Goal: Information Seeking & Learning: Find specific fact

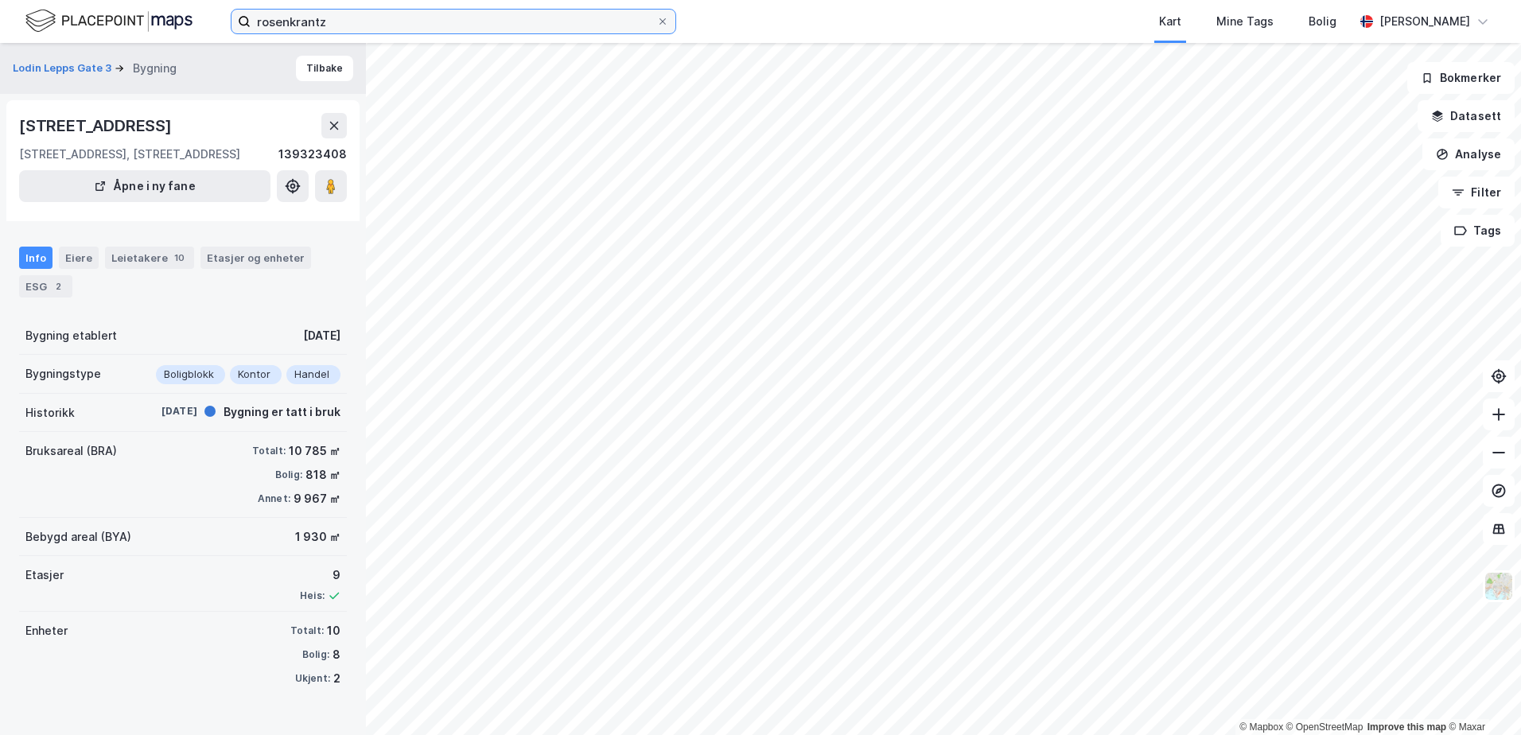
click at [378, 29] on input "rosenkrantz" at bounding box center [454, 22] width 406 height 24
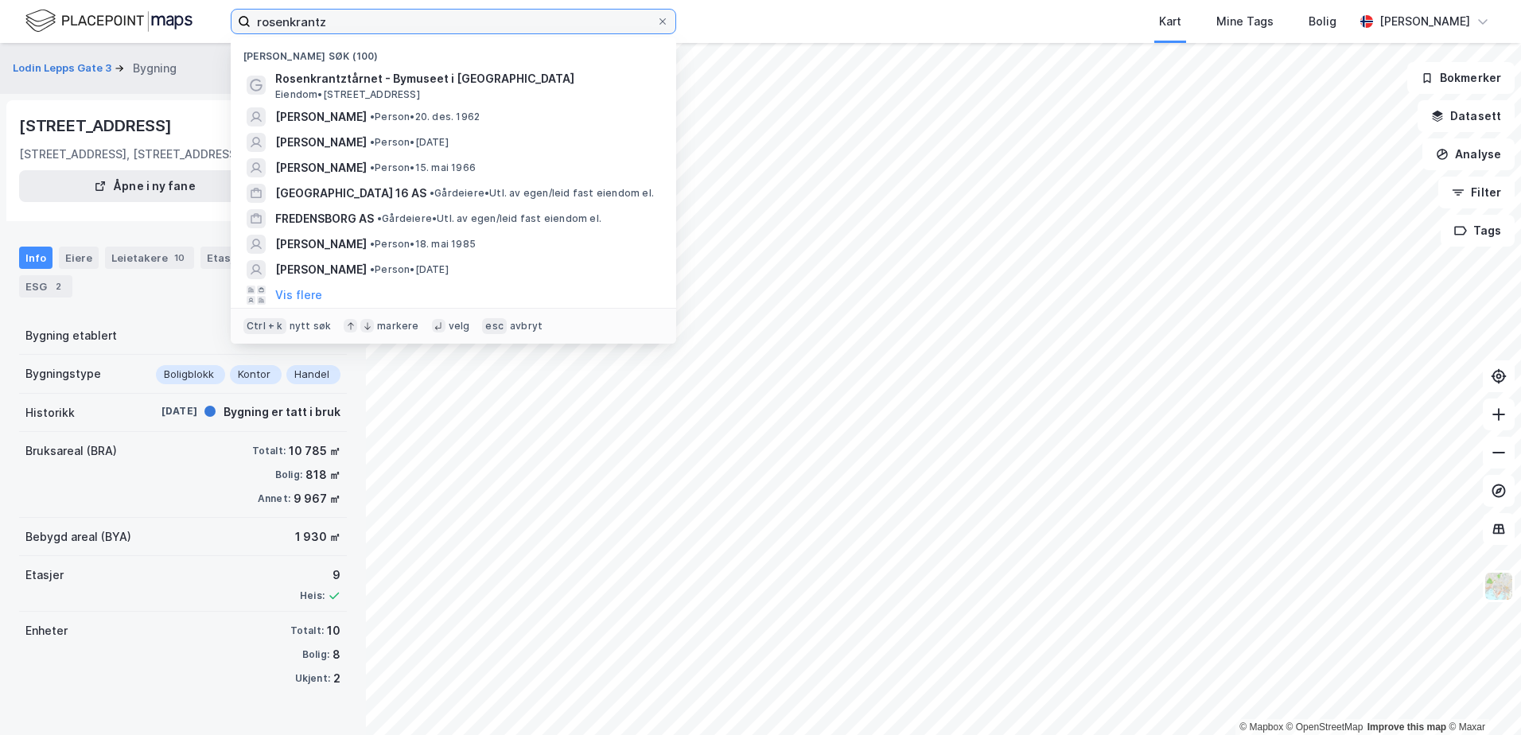
click at [378, 29] on input "rosenkrantz" at bounding box center [454, 22] width 406 height 24
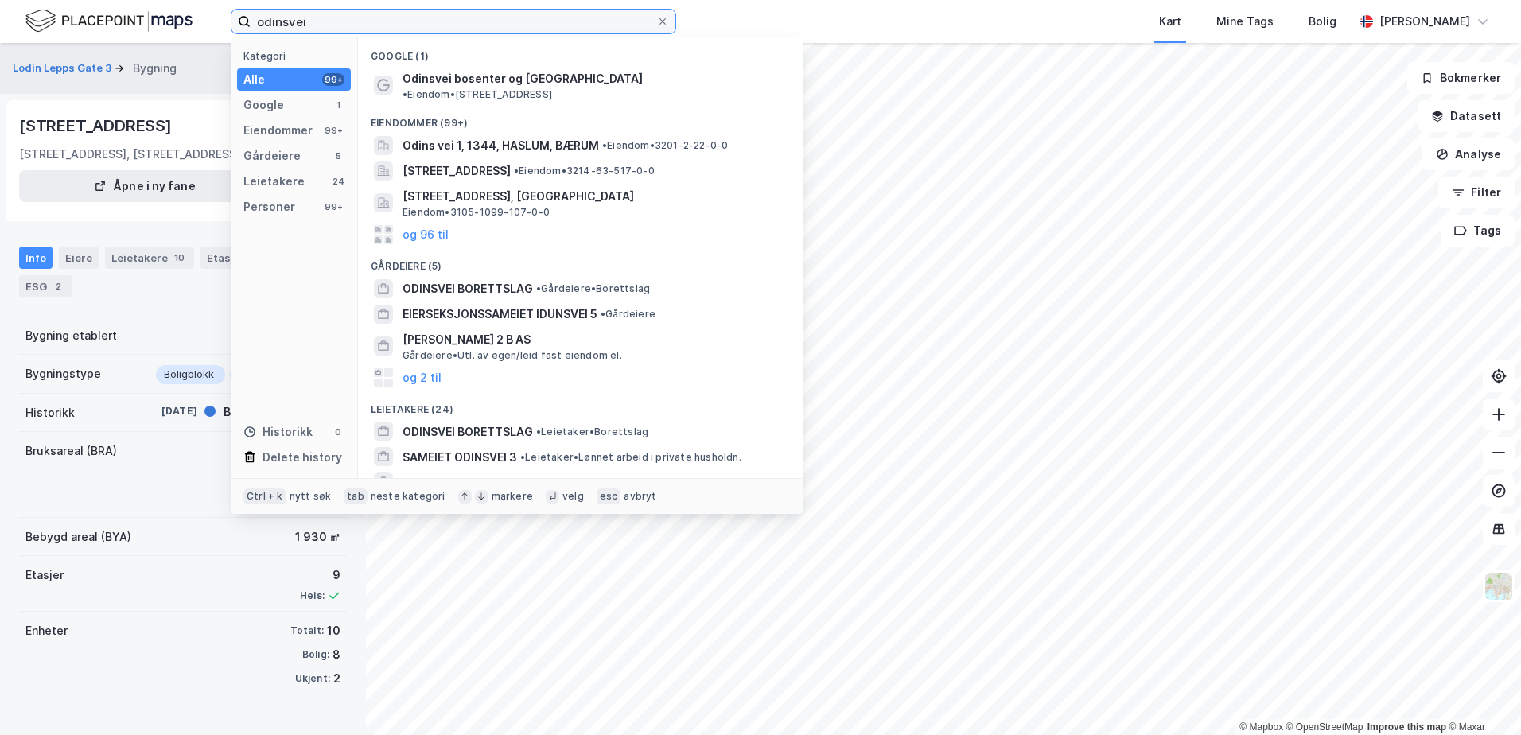
click at [290, 21] on input "odinsvei" at bounding box center [454, 22] width 406 height 24
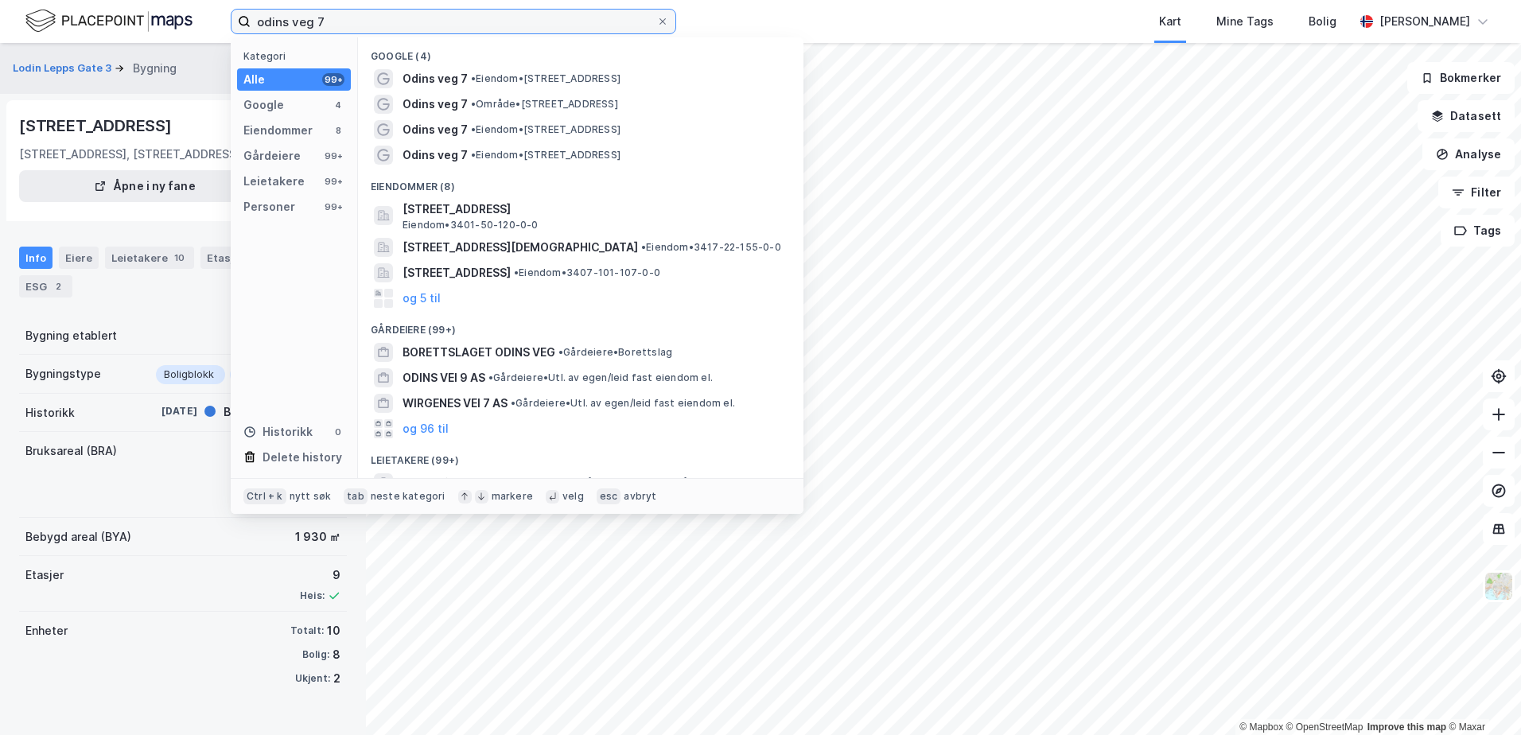
click at [312, 15] on input "odins veg 7" at bounding box center [454, 22] width 406 height 24
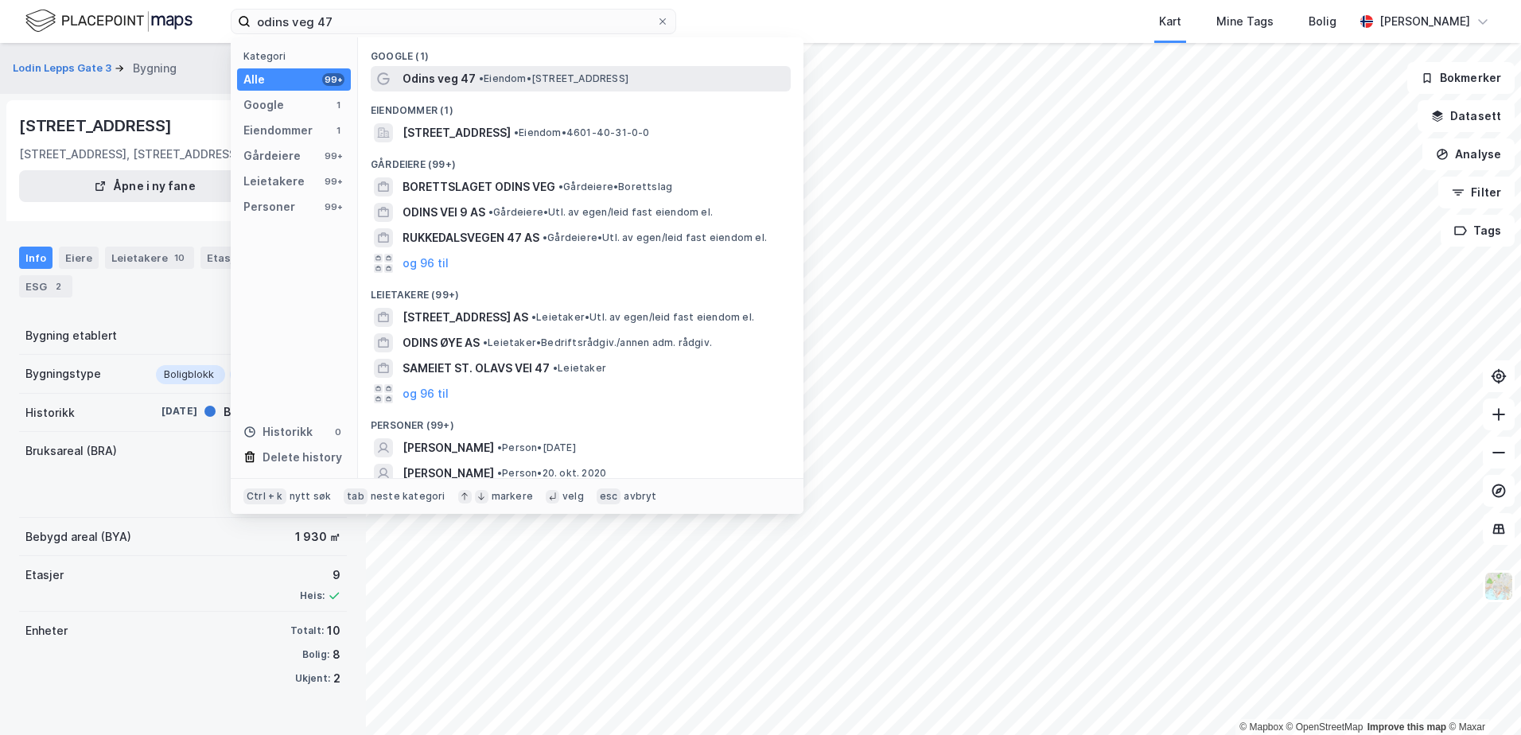
click at [432, 77] on span "Odins veg 47" at bounding box center [439, 78] width 73 height 19
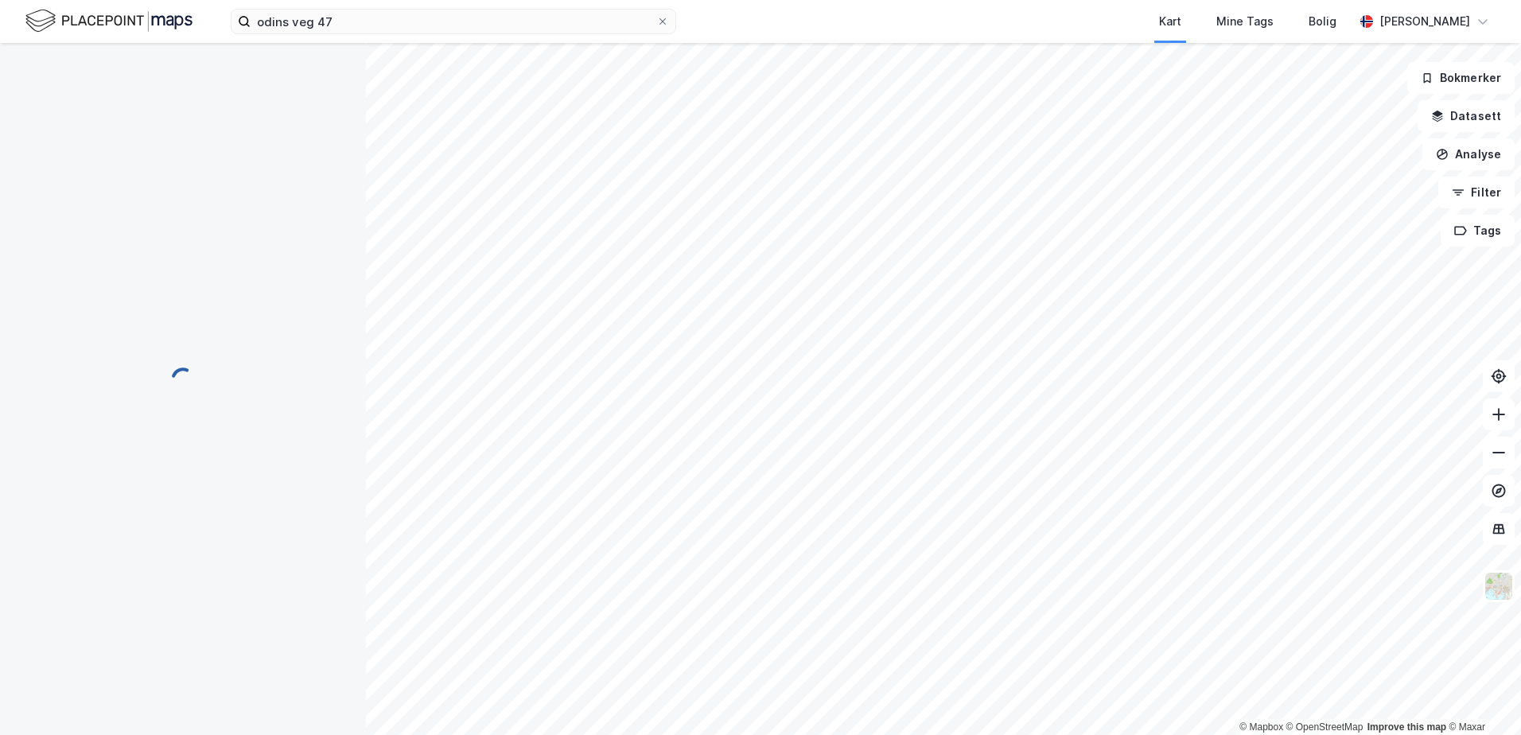
scroll to position [7, 0]
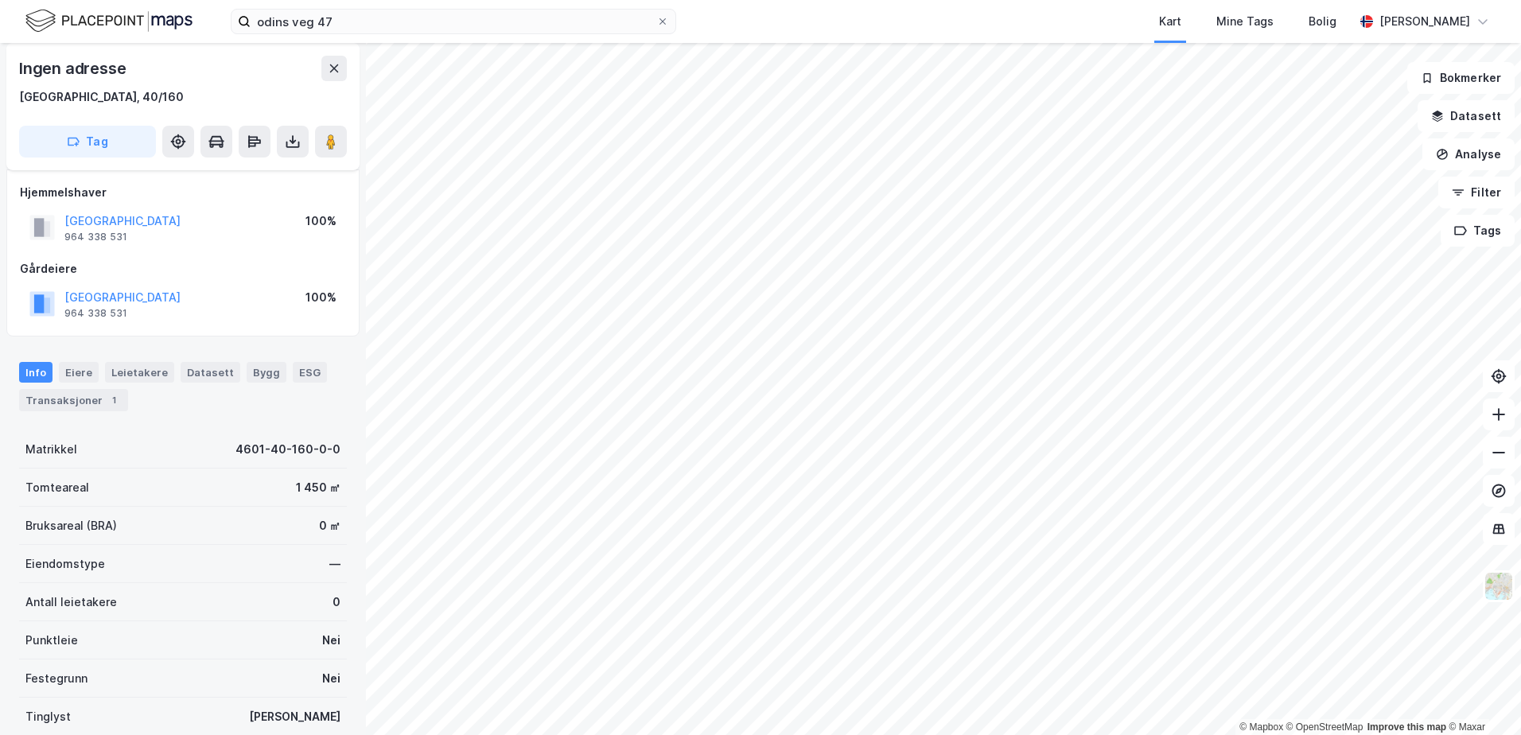
scroll to position [7, 0]
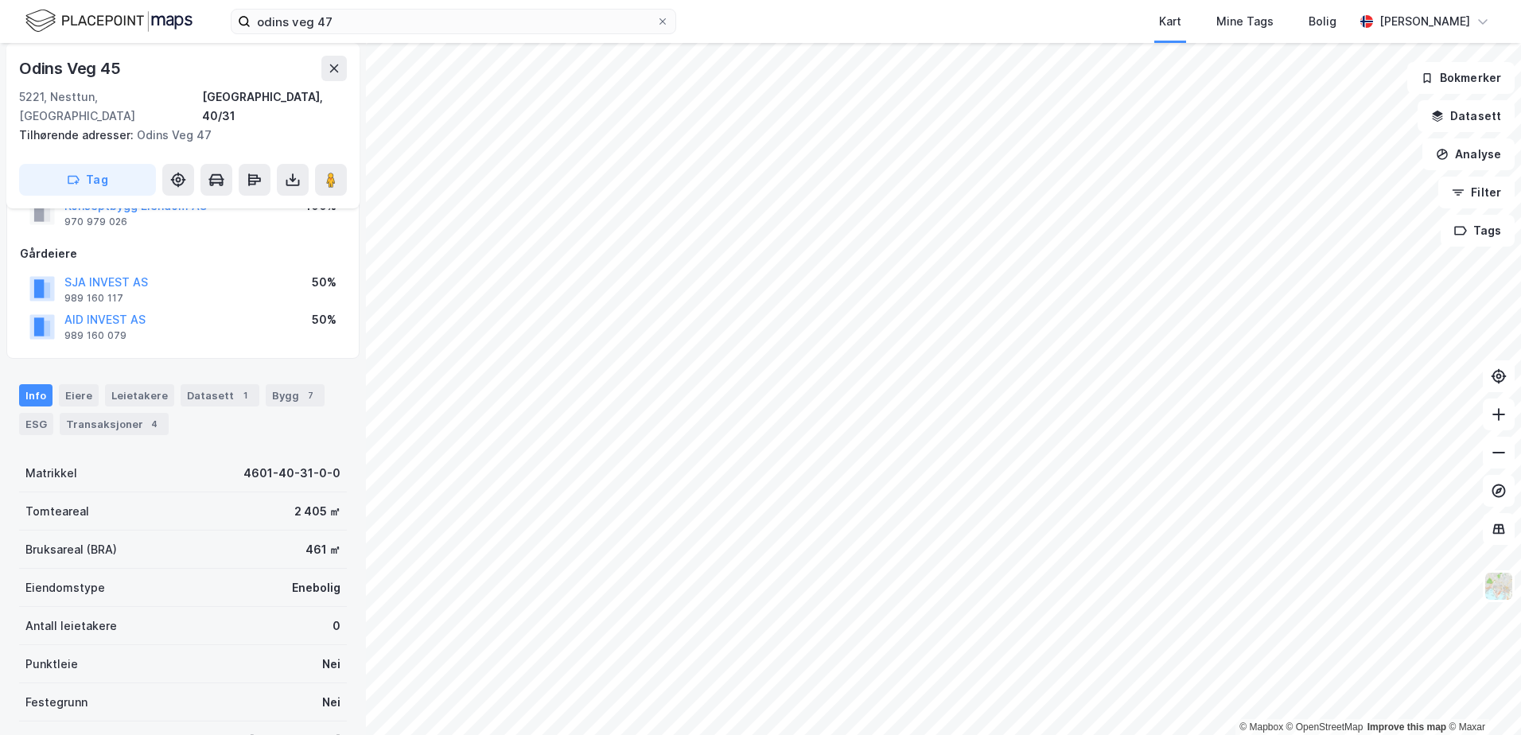
scroll to position [166, 0]
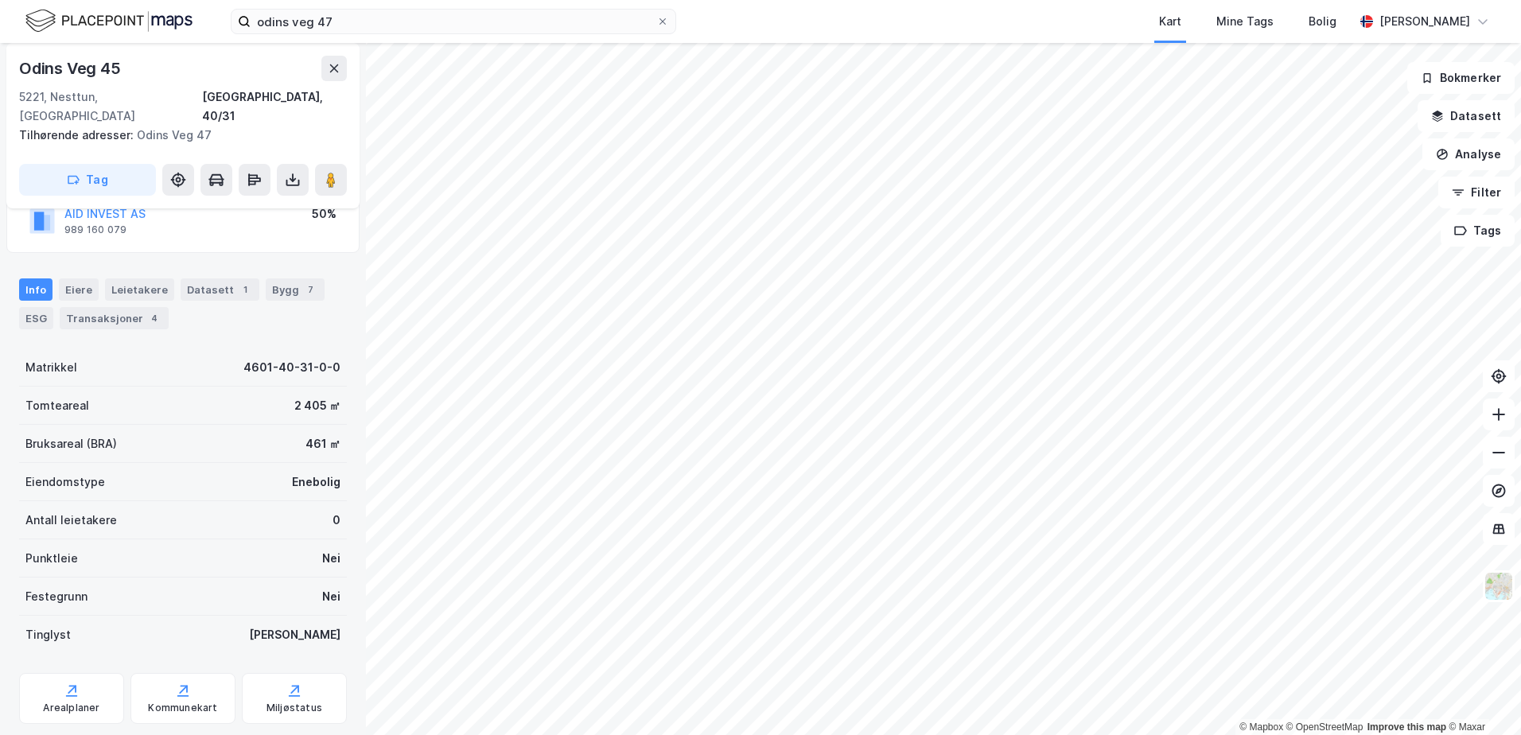
scroll to position [166, 0]
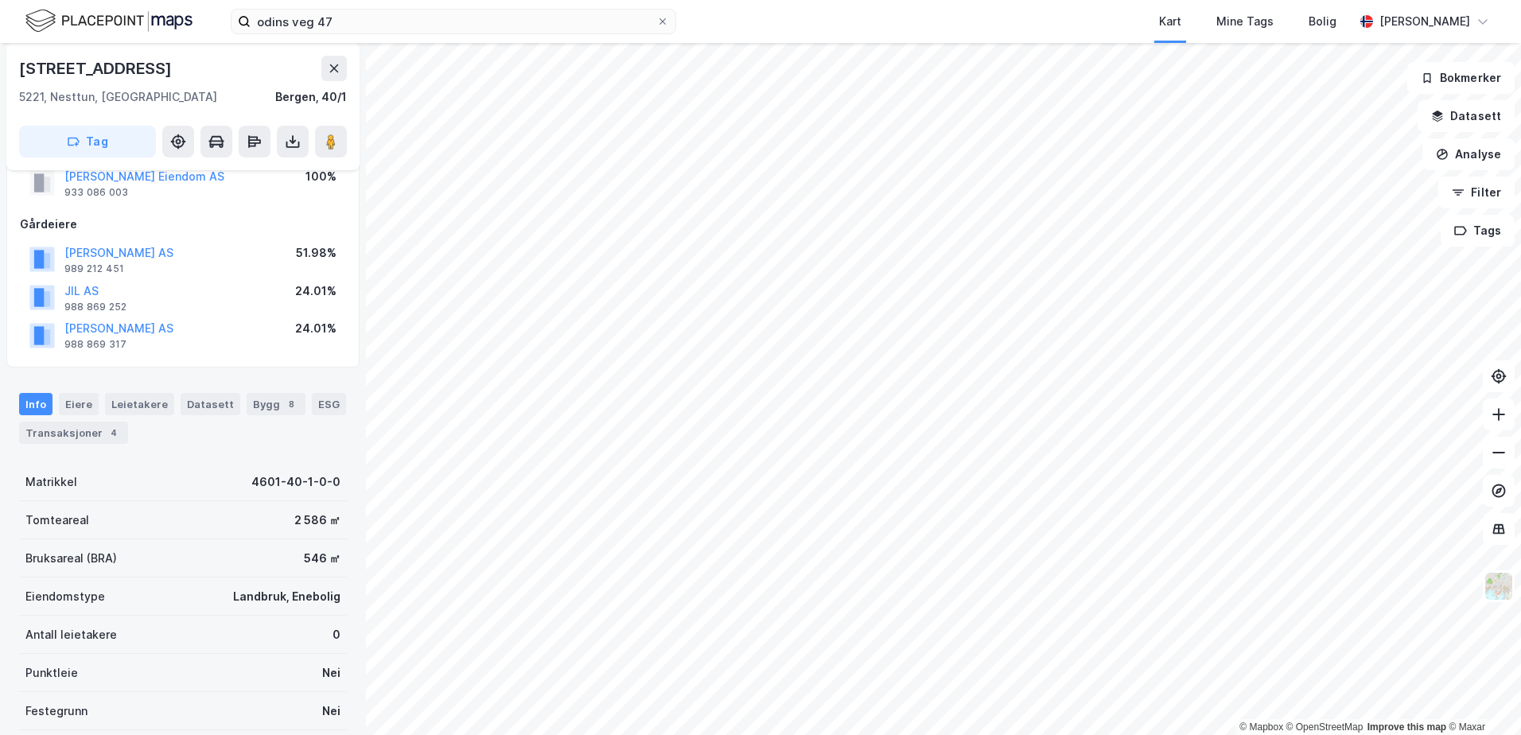
scroll to position [7, 0]
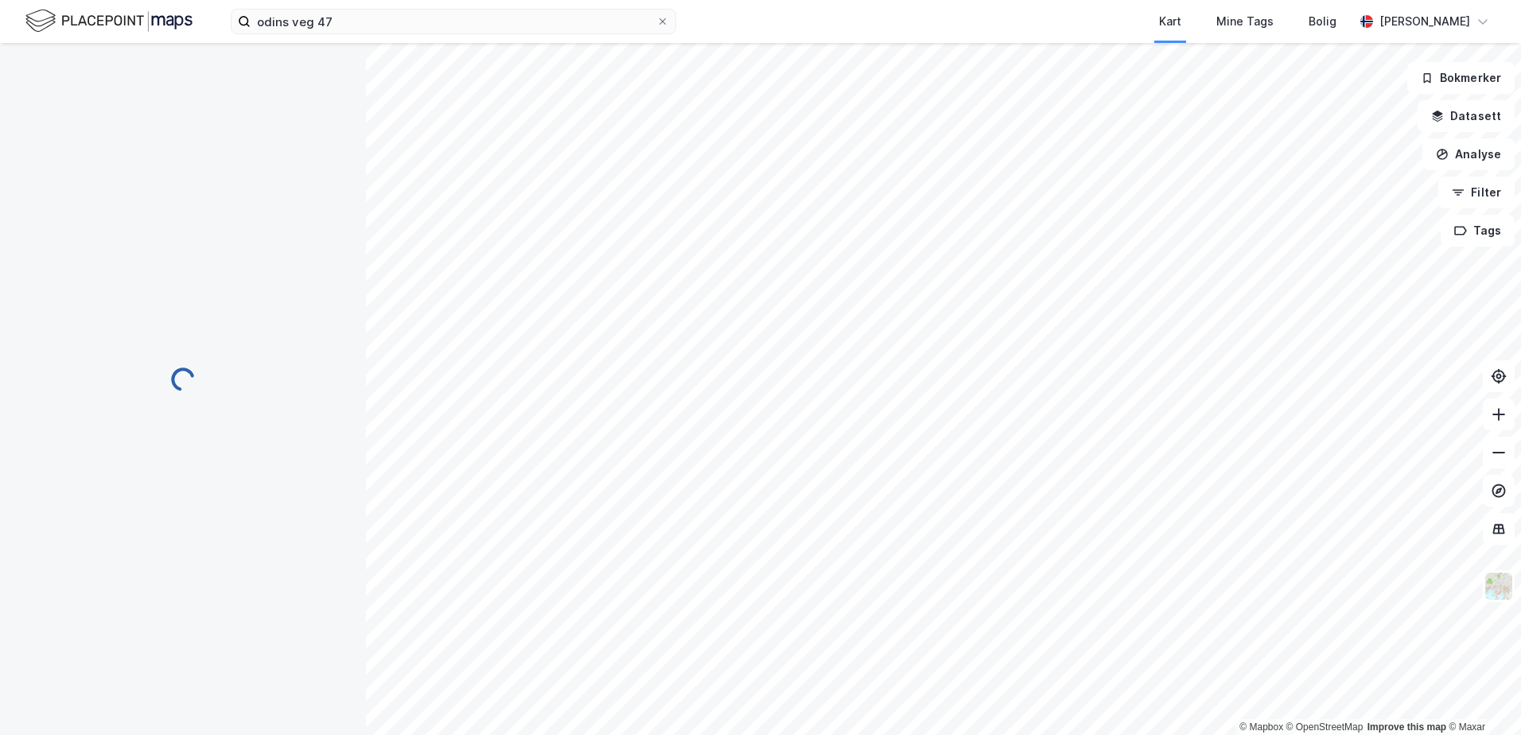
scroll to position [7, 0]
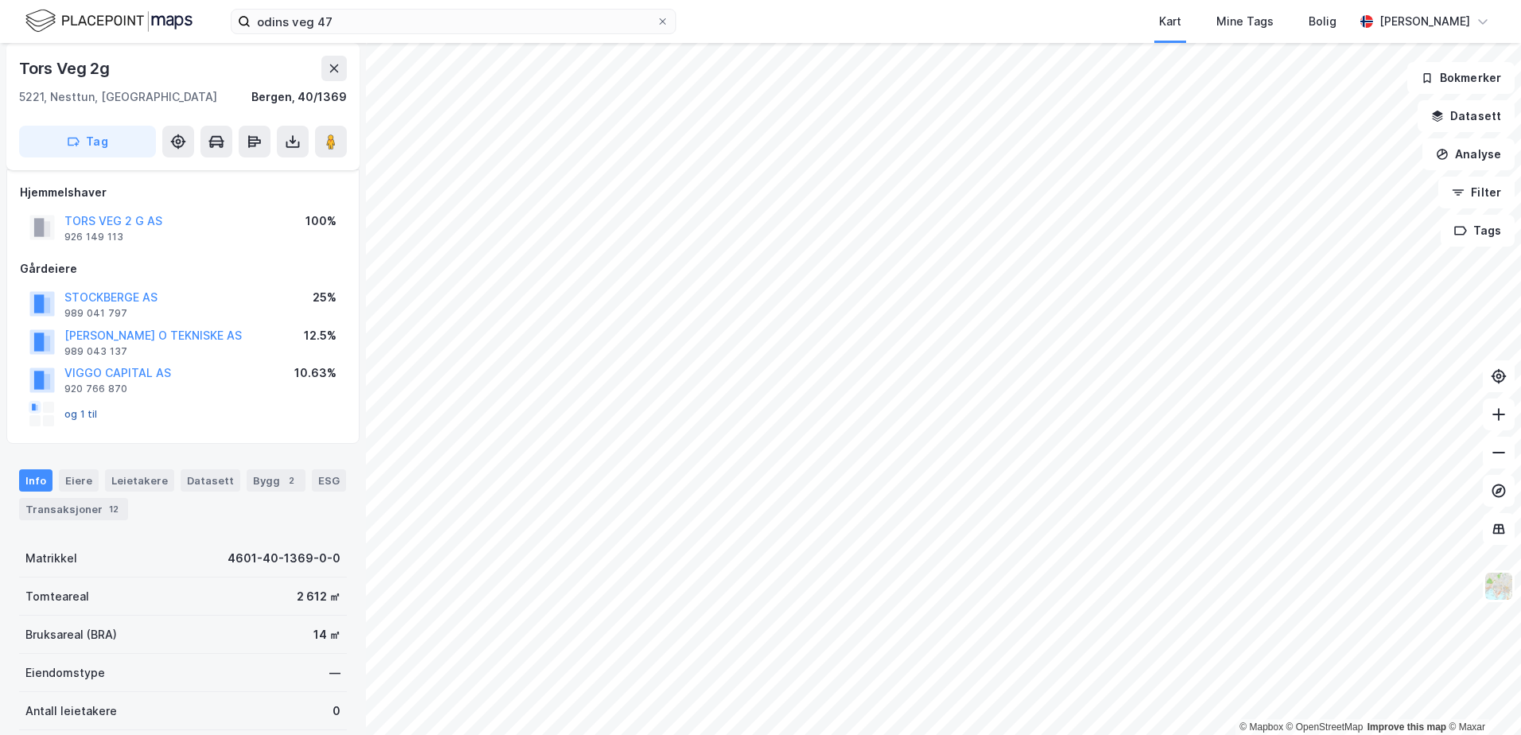
click at [0, 0] on button "og 1 til" at bounding box center [0, 0] width 0 height 0
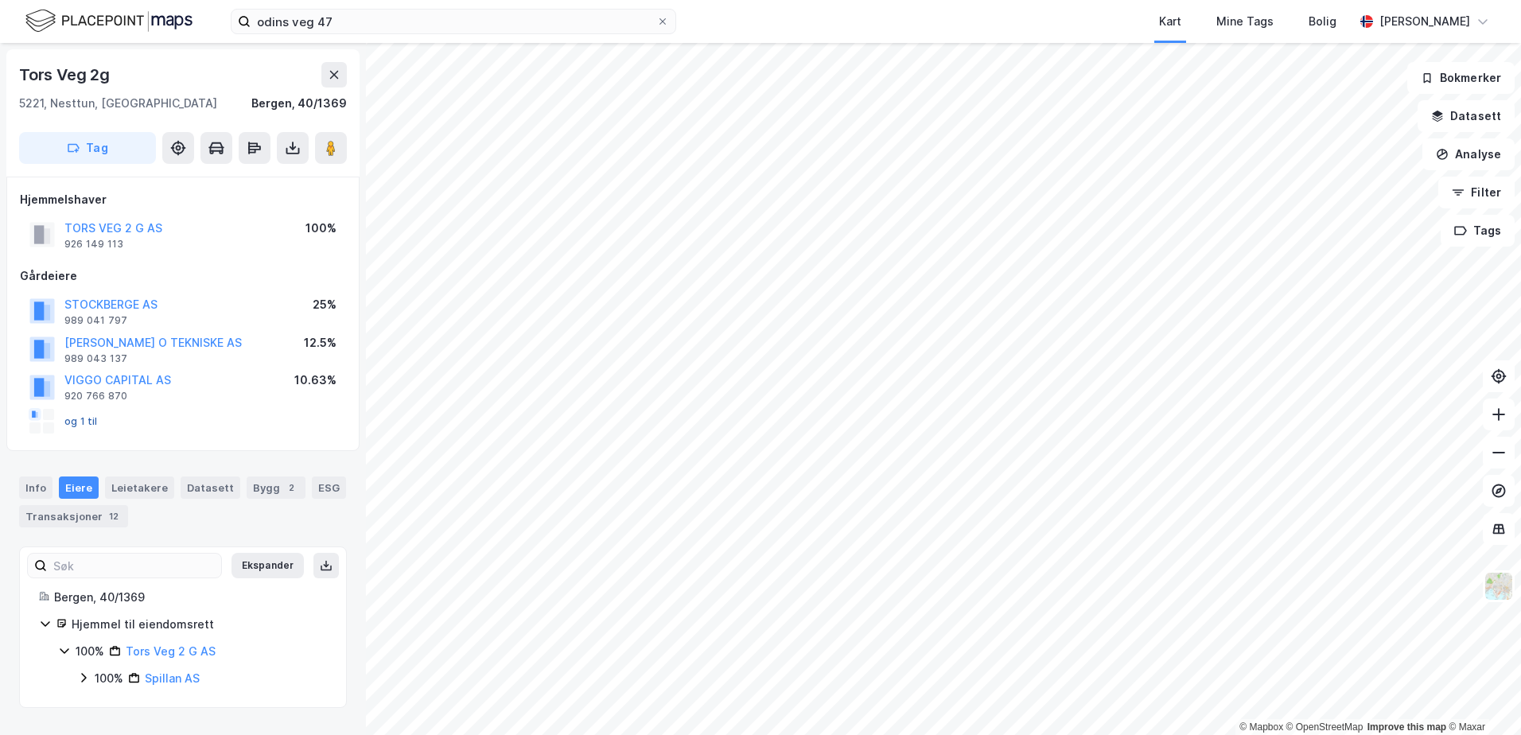
click at [0, 0] on button "og 1 til" at bounding box center [0, 0] width 0 height 0
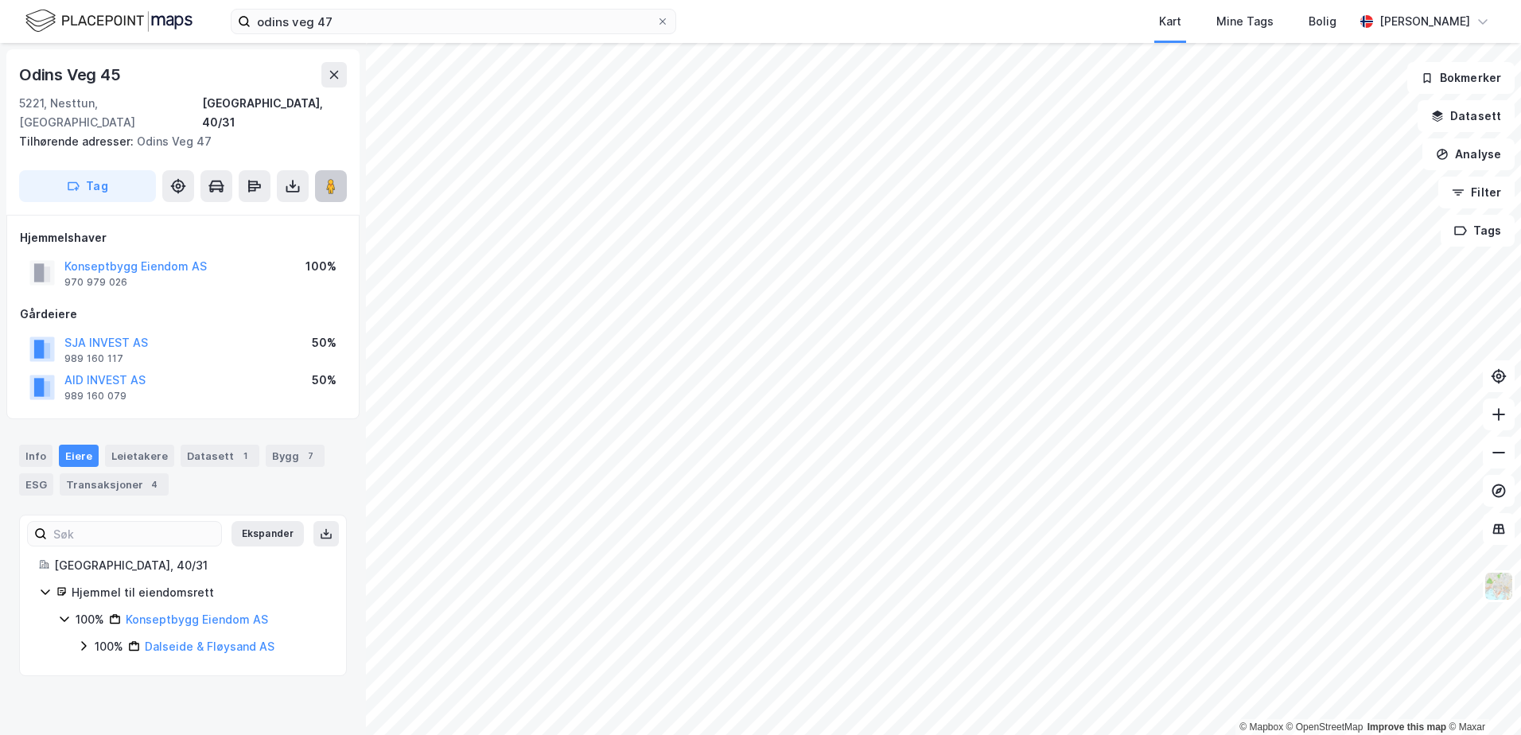
click at [901, 353] on div "© Mapbox © OpenStreetMap Improve this map © Maxar [STREET_ADDRESS], 40/31 Tilhø…" at bounding box center [760, 389] width 1521 height 692
click at [335, 178] on image at bounding box center [331, 186] width 10 height 16
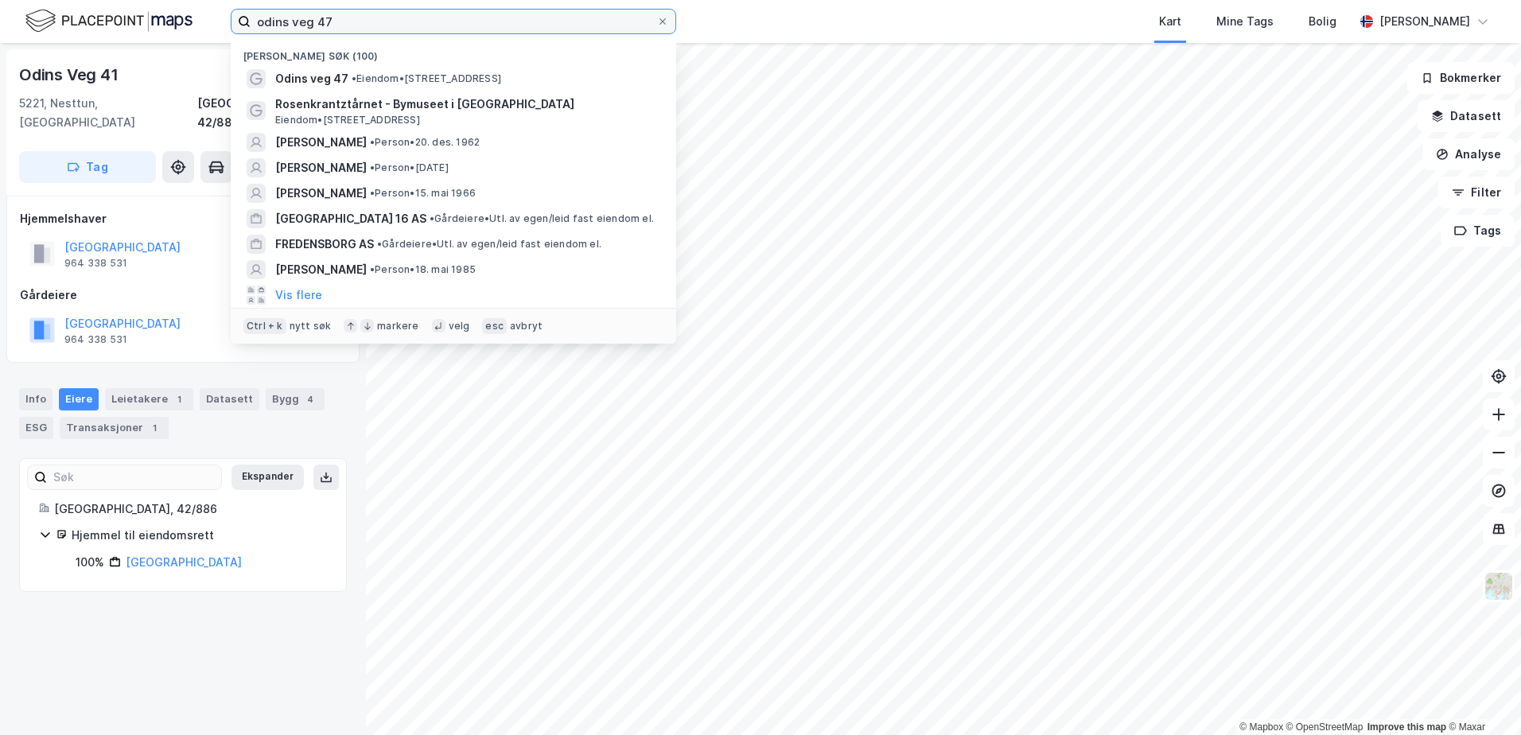
click at [352, 21] on input "odins veg 47" at bounding box center [454, 22] width 406 height 24
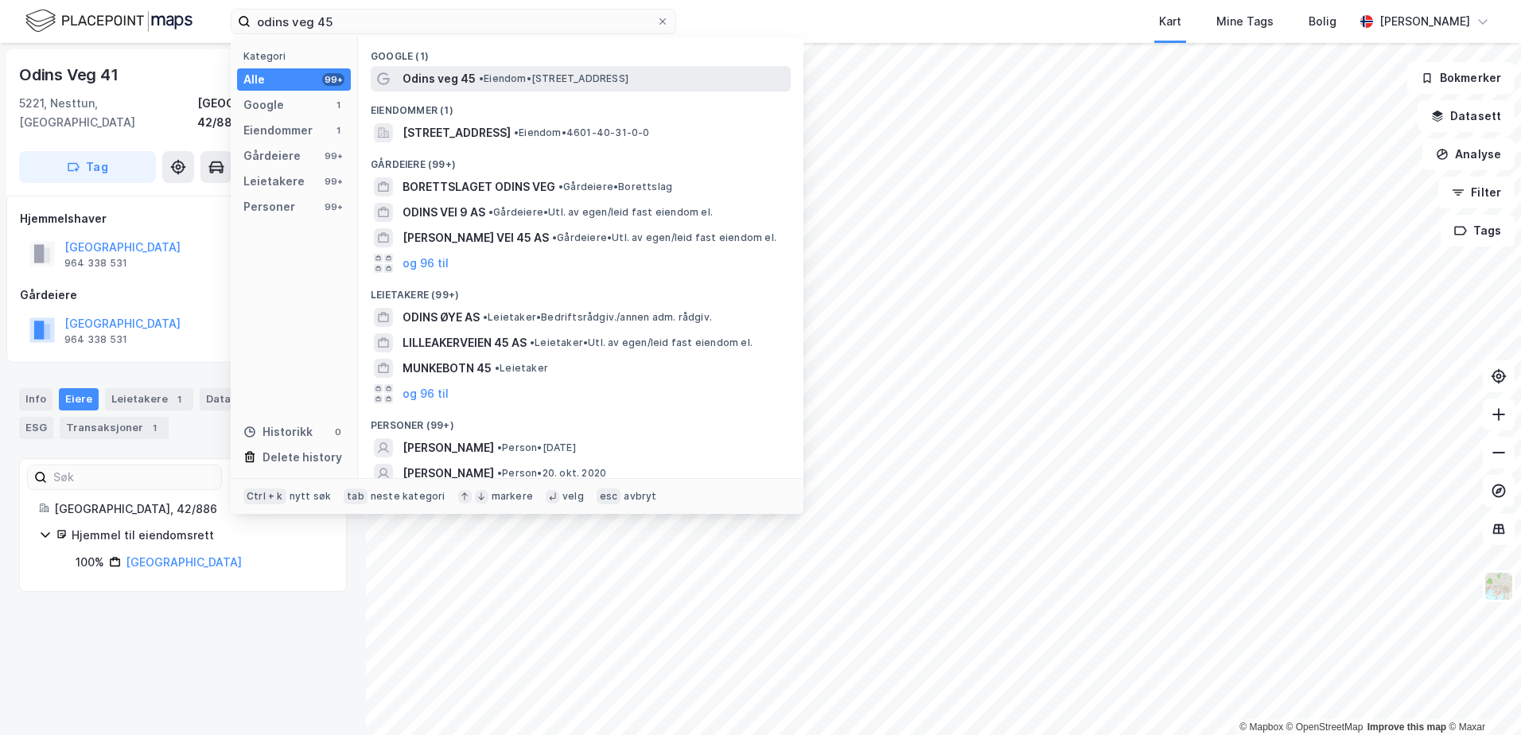
click at [407, 81] on span "Odins veg 45" at bounding box center [439, 78] width 73 height 19
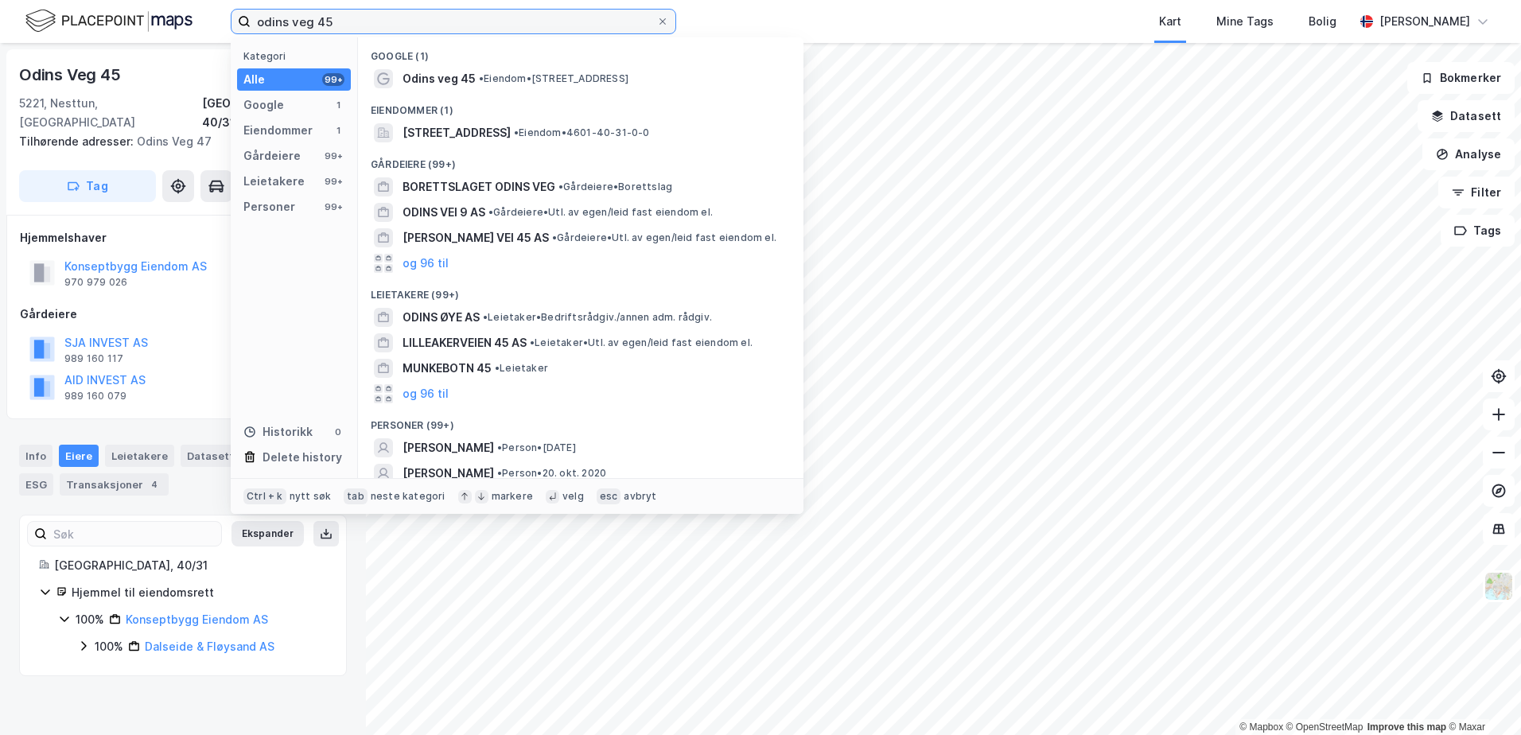
click at [374, 27] on input "odins veg 45" at bounding box center [454, 22] width 406 height 24
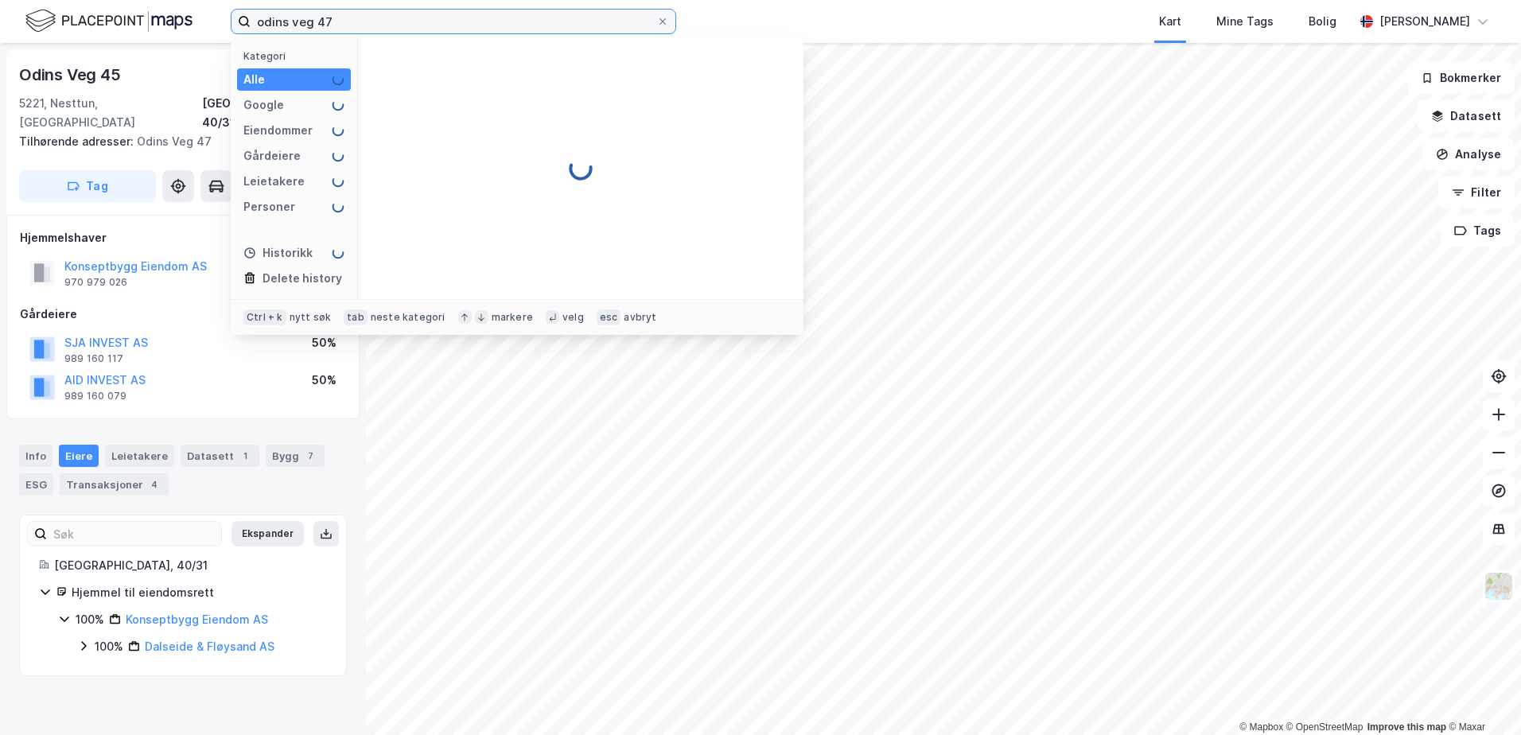
type input "odins veg 47"
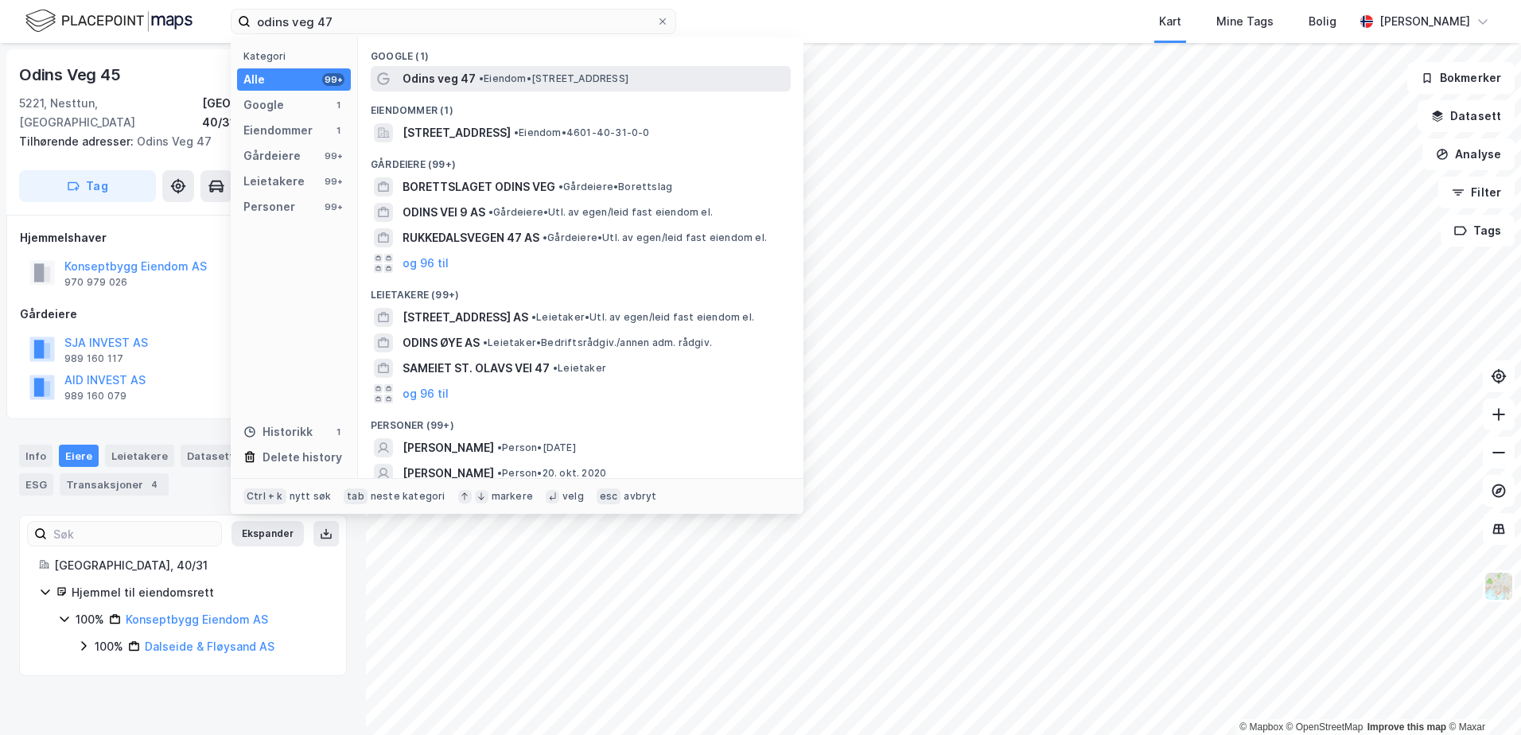
click at [414, 72] on span "Odins veg 47" at bounding box center [439, 78] width 73 height 19
